Goal: Task Accomplishment & Management: Use online tool/utility

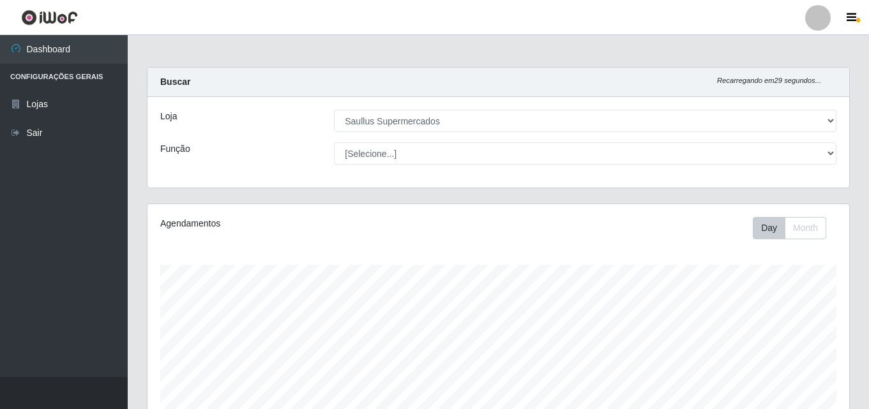
select select "423"
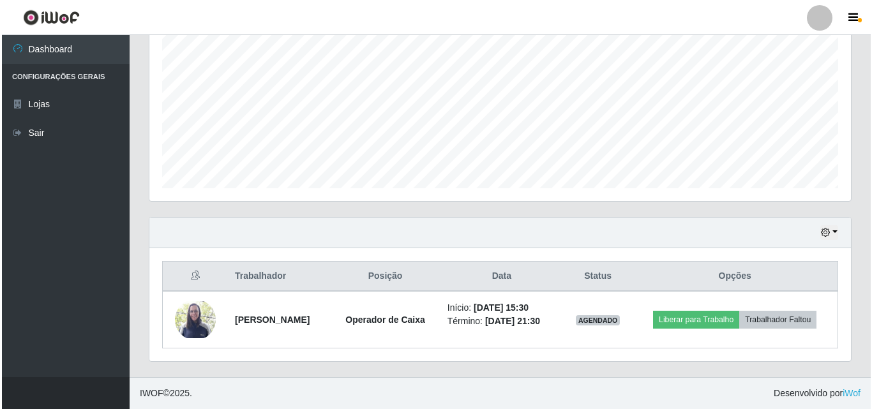
scroll to position [265, 702]
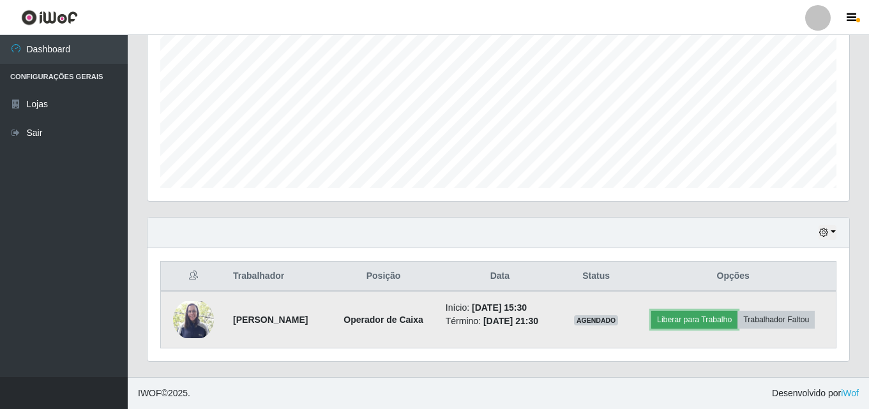
click at [691, 320] on button "Liberar para Trabalho" at bounding box center [694, 320] width 86 height 18
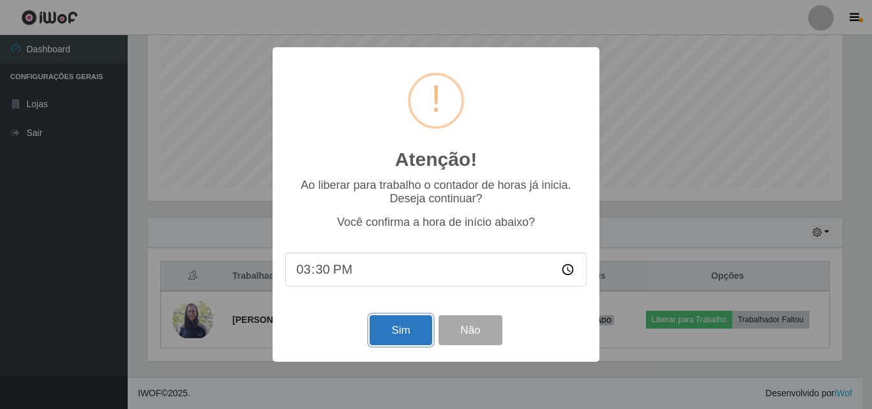
click at [394, 327] on button "Sim" at bounding box center [401, 330] width 62 height 30
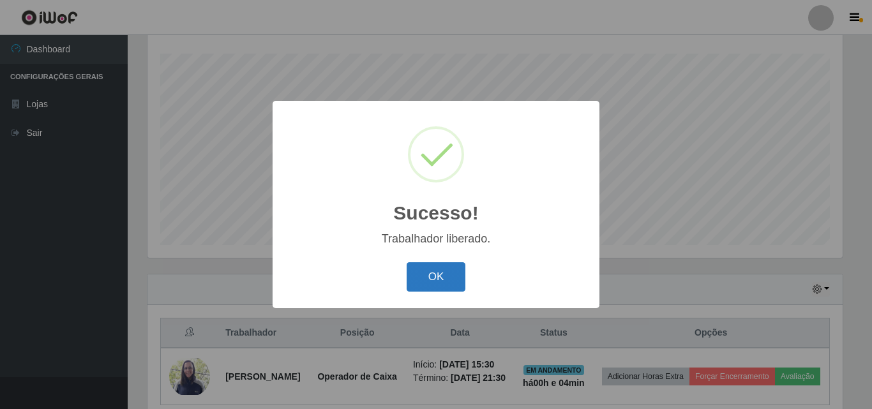
click at [446, 272] on button "OK" at bounding box center [436, 277] width 59 height 30
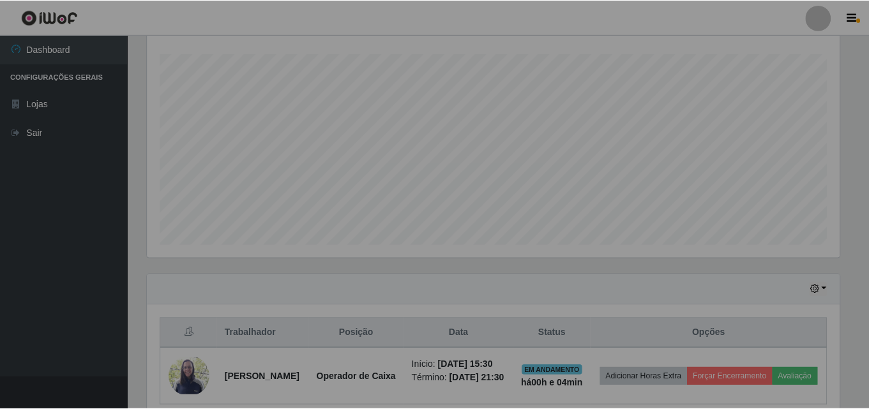
scroll to position [265, 702]
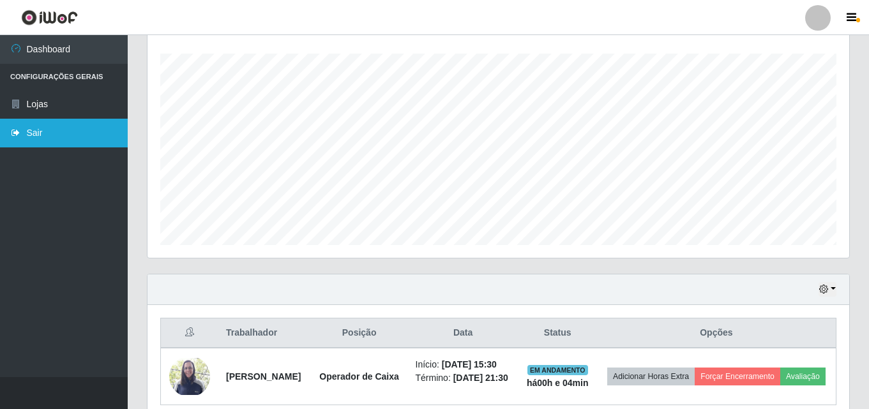
click at [66, 139] on link "Sair" at bounding box center [64, 133] width 128 height 29
